Goal: Register for event/course

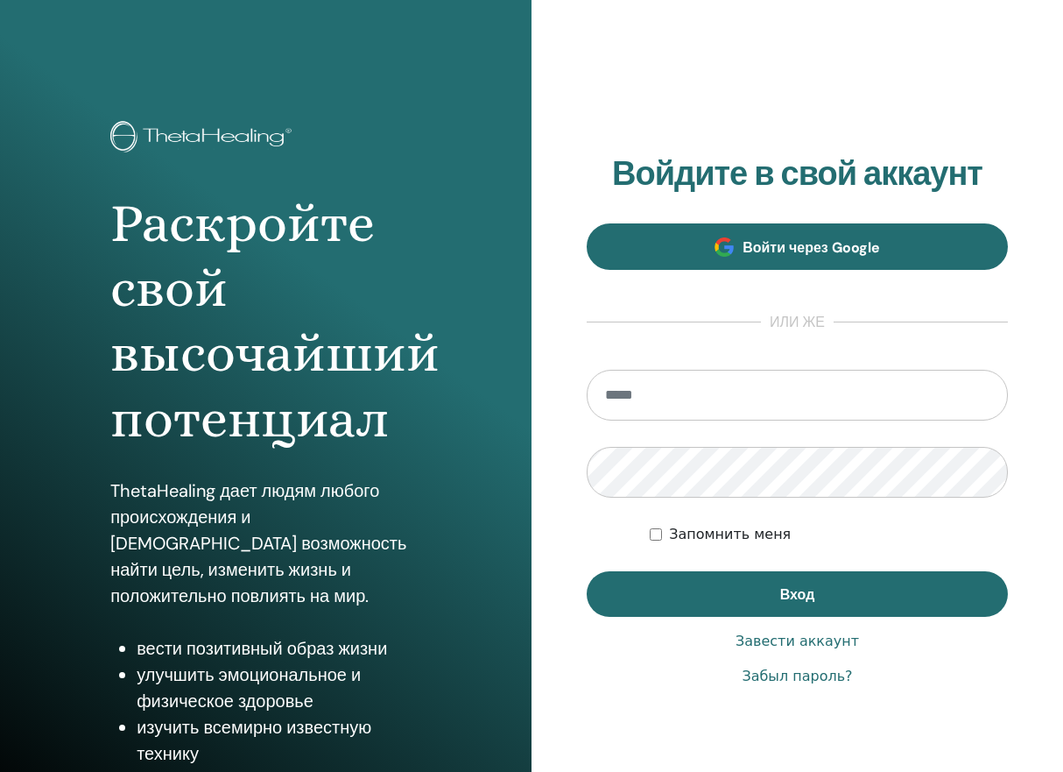
click at [793, 244] on span "Войти через Google" at bounding box center [811, 247] width 137 height 18
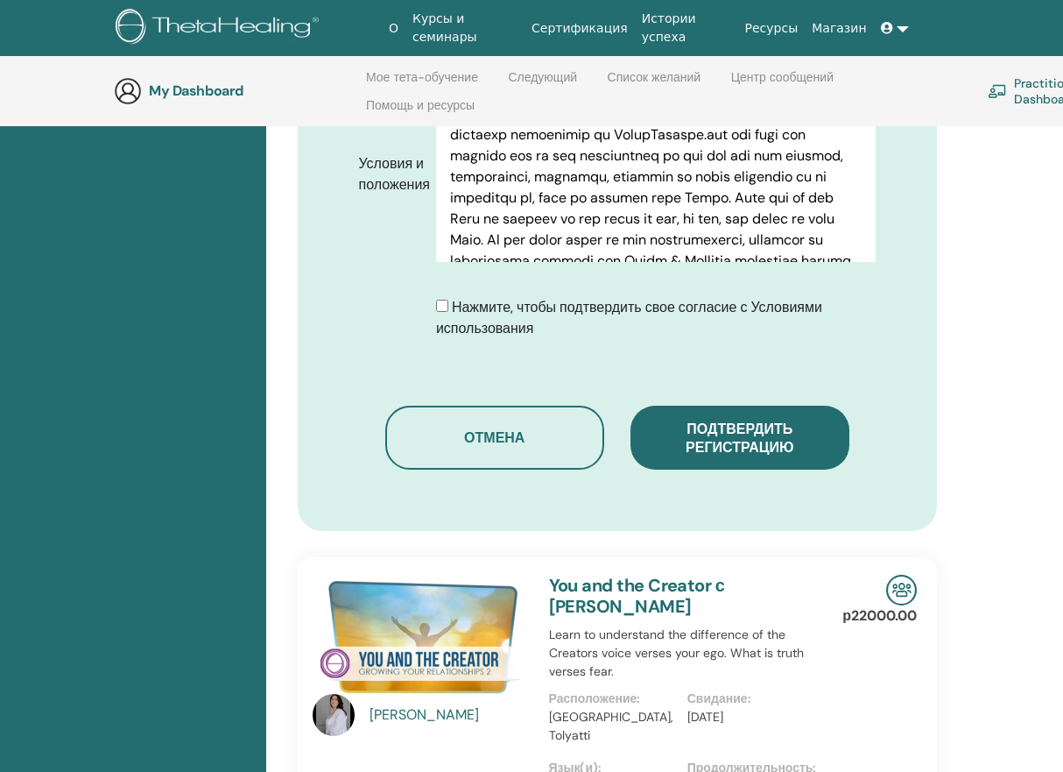
scroll to position [938, 0]
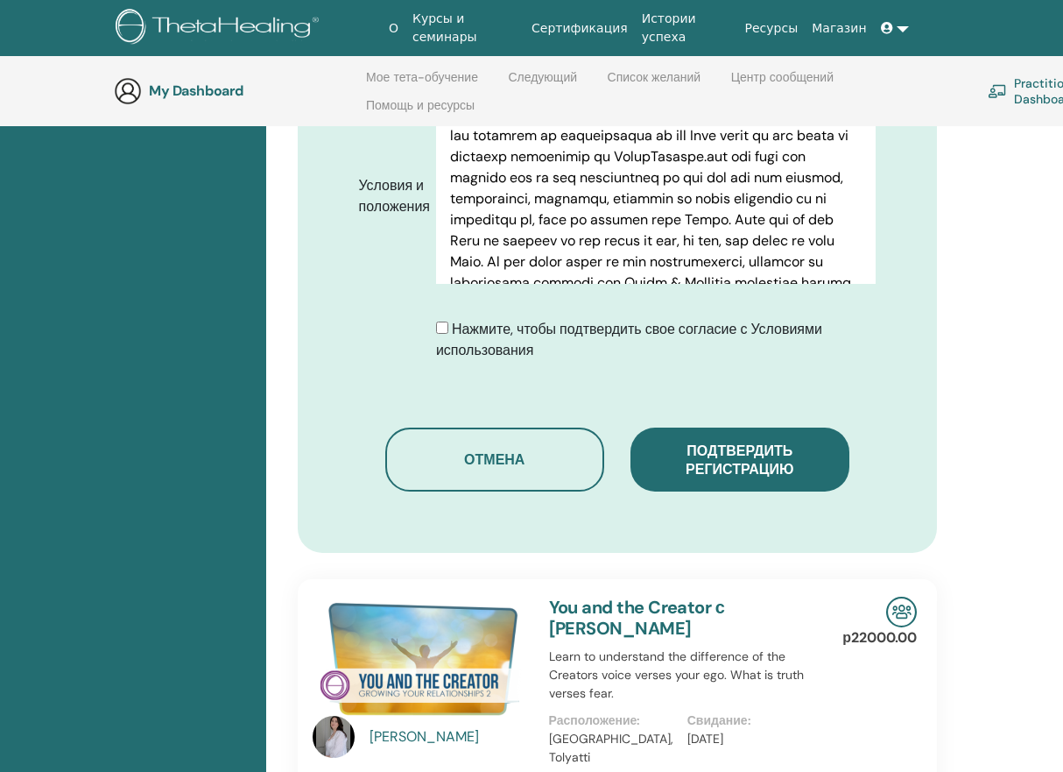
click at [708, 441] on span "Подтвердить регистрацию" at bounding box center [740, 459] width 108 height 37
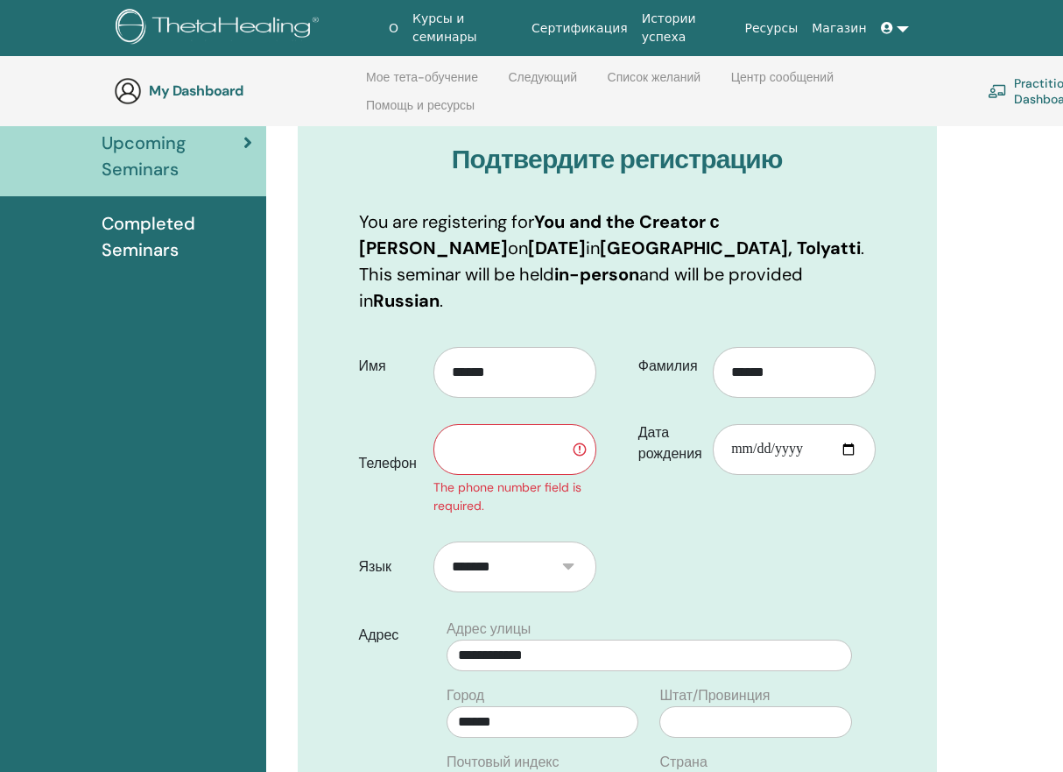
scroll to position [149, 0]
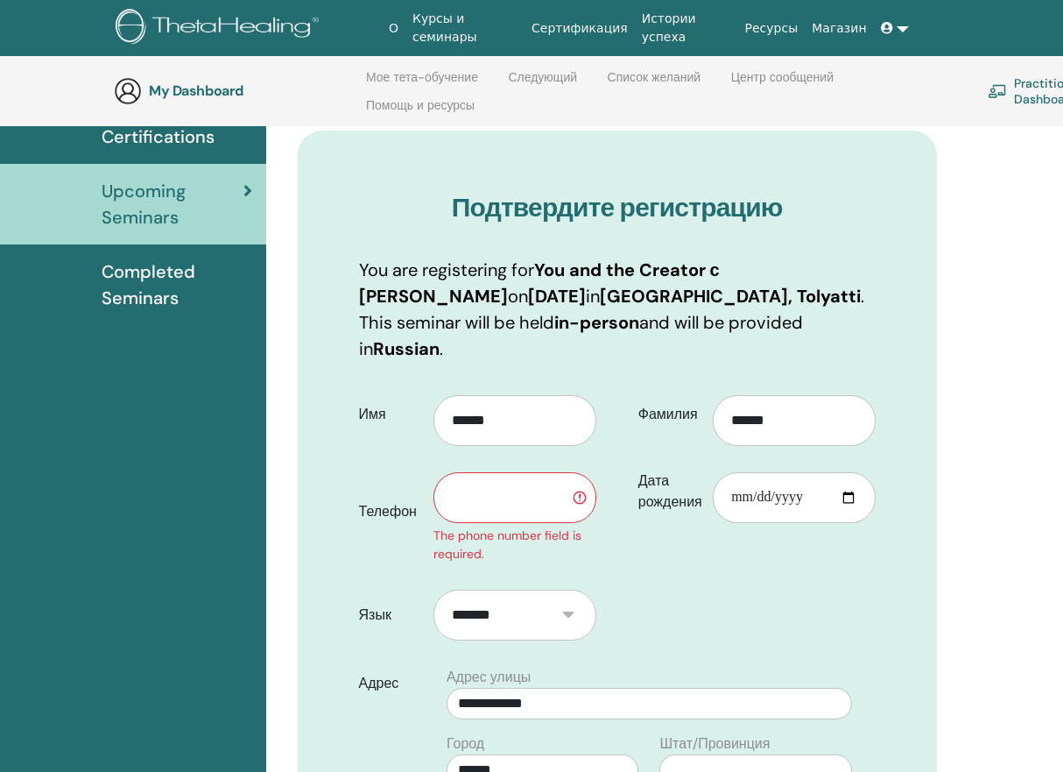
click at [511, 472] on input "text" at bounding box center [514, 497] width 163 height 51
type input "*"
click at [515, 526] on div "The phone number field is required." at bounding box center [514, 544] width 163 height 37
drag, startPoint x: 461, startPoint y: 469, endPoint x: 492, endPoint y: 464, distance: 31.8
click at [461, 472] on input "**********" at bounding box center [514, 497] width 163 height 51
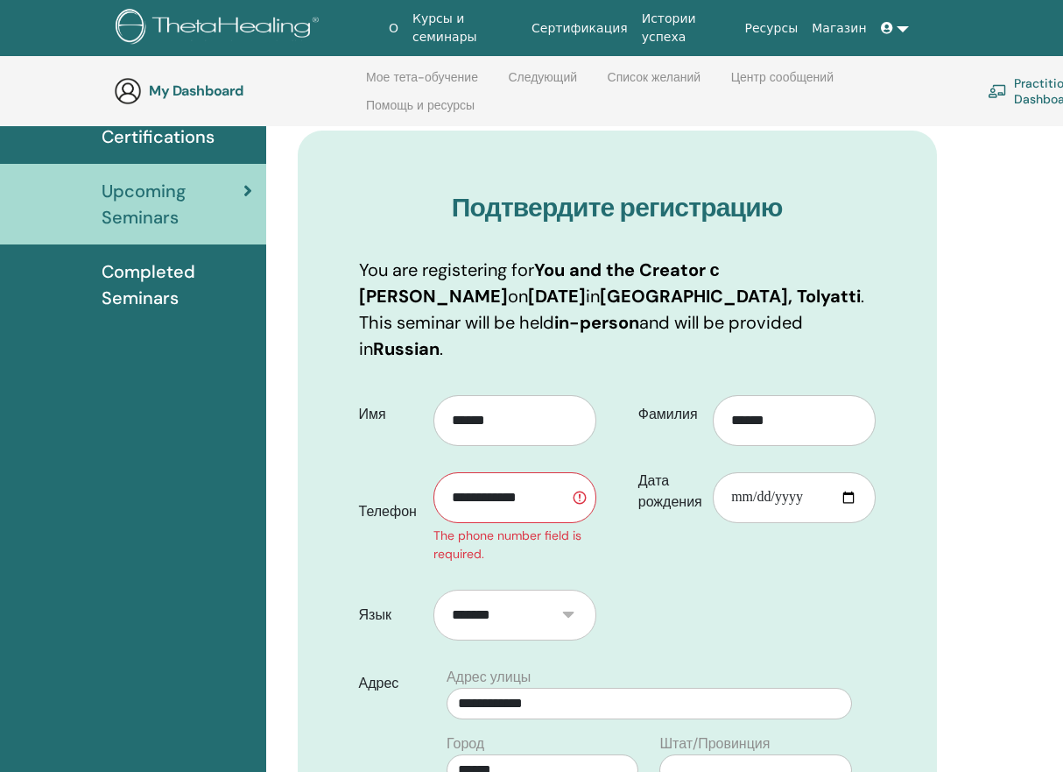
type input "**********"
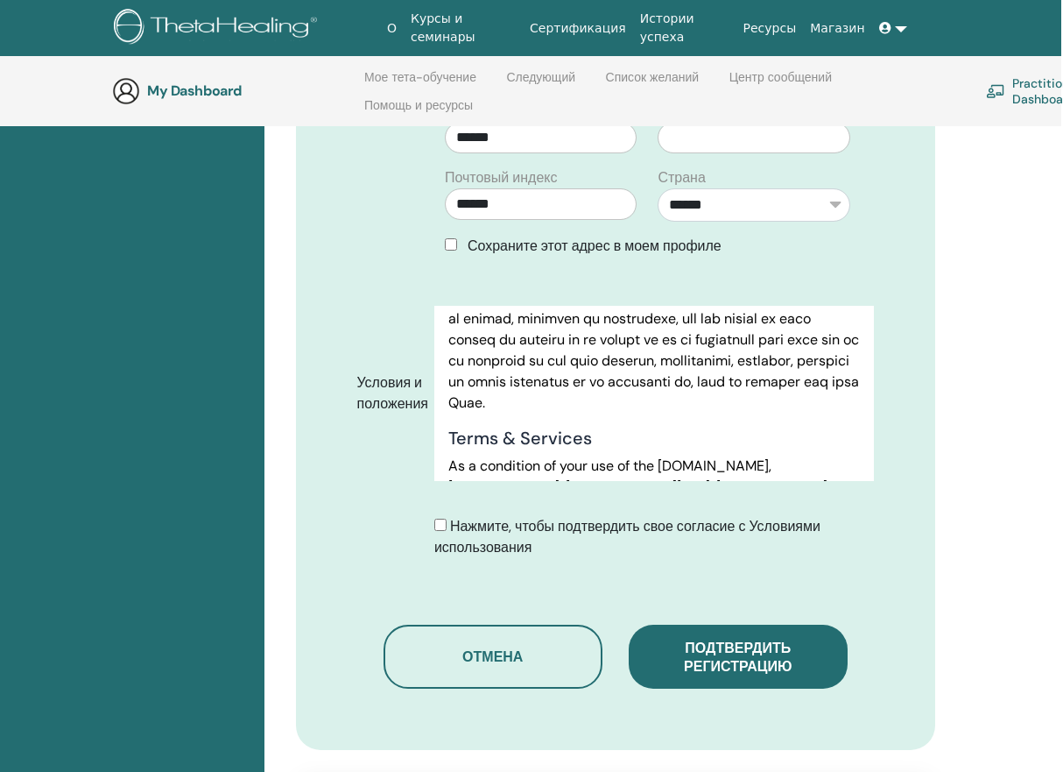
scroll to position [816, 2]
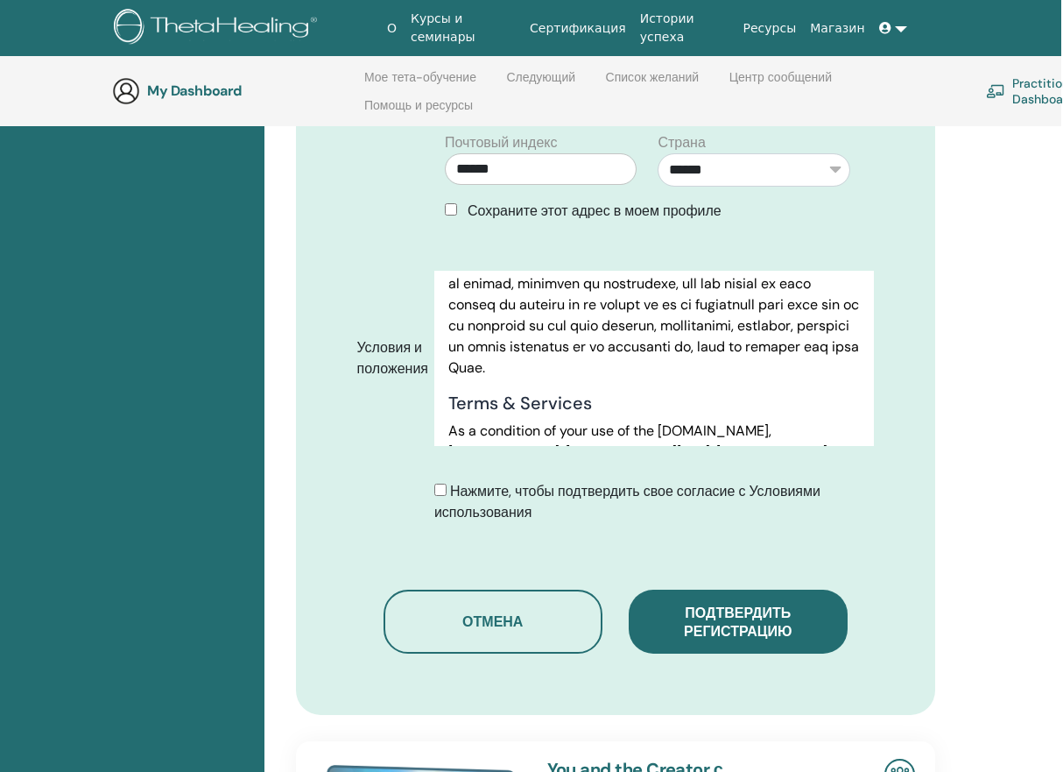
click at [722, 603] on span "Подтвердить регистрацию" at bounding box center [738, 621] width 108 height 37
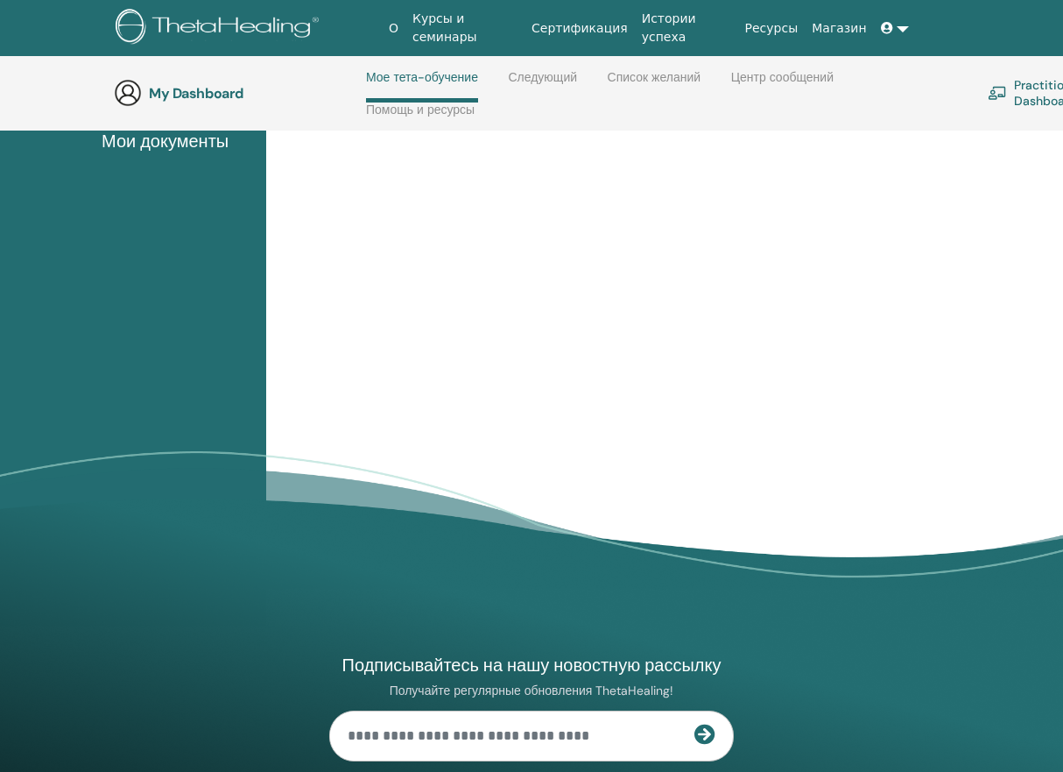
scroll to position [374, 0]
